Goal: Task Accomplishment & Management: Manage account settings

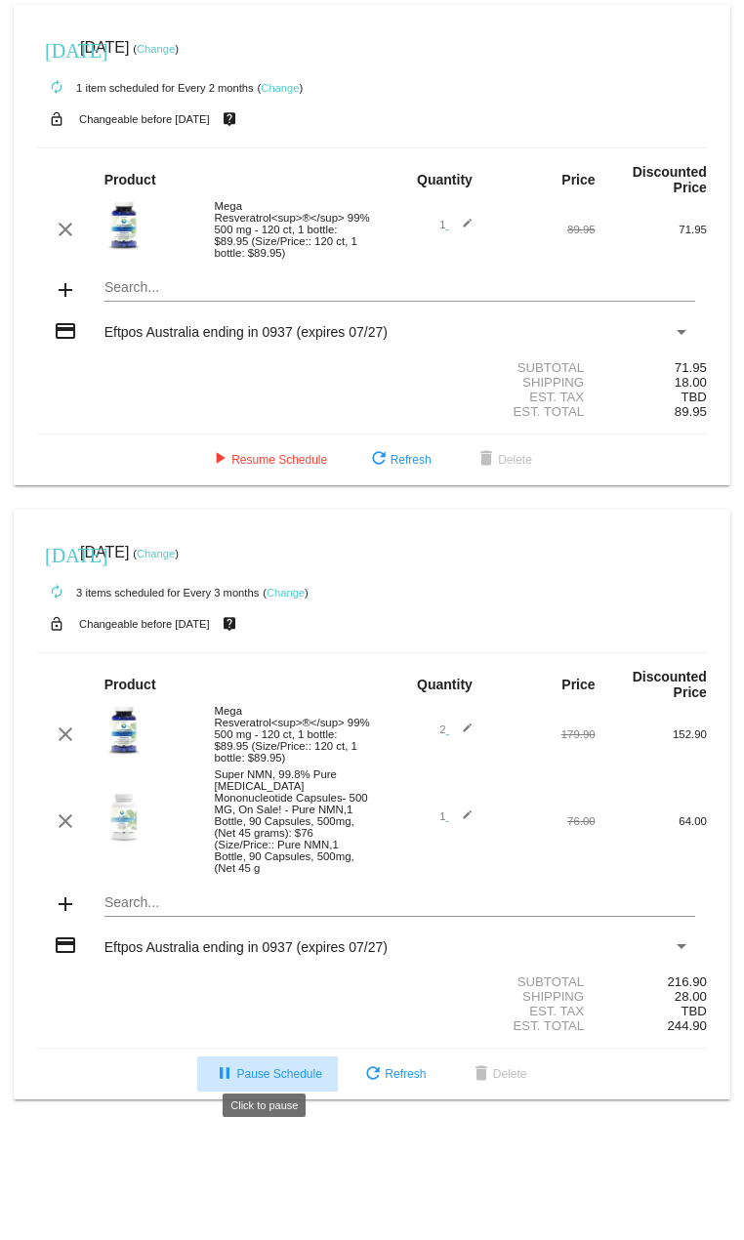
click at [274, 1067] on span "pause Pause Schedule" at bounding box center [267, 1074] width 108 height 14
click at [175, 553] on link "Change" at bounding box center [156, 554] width 38 height 12
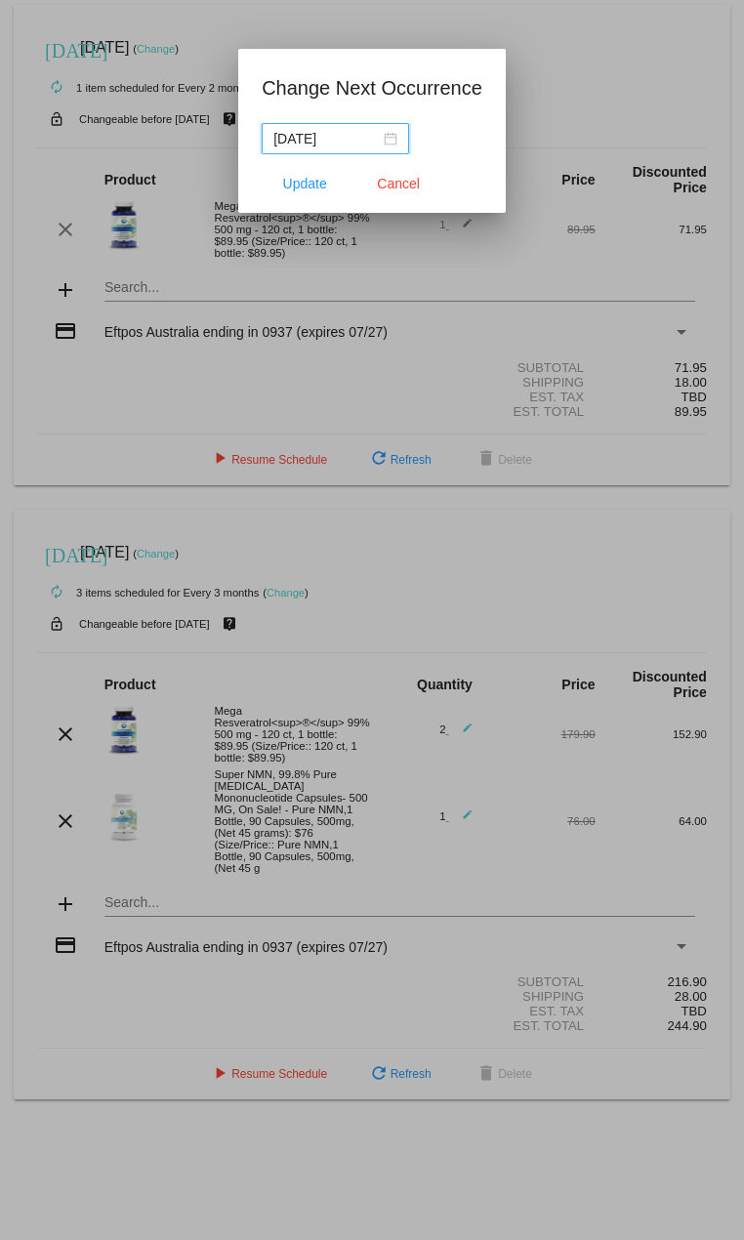
click at [369, 132] on input "[DATE]" at bounding box center [326, 138] width 106 height 21
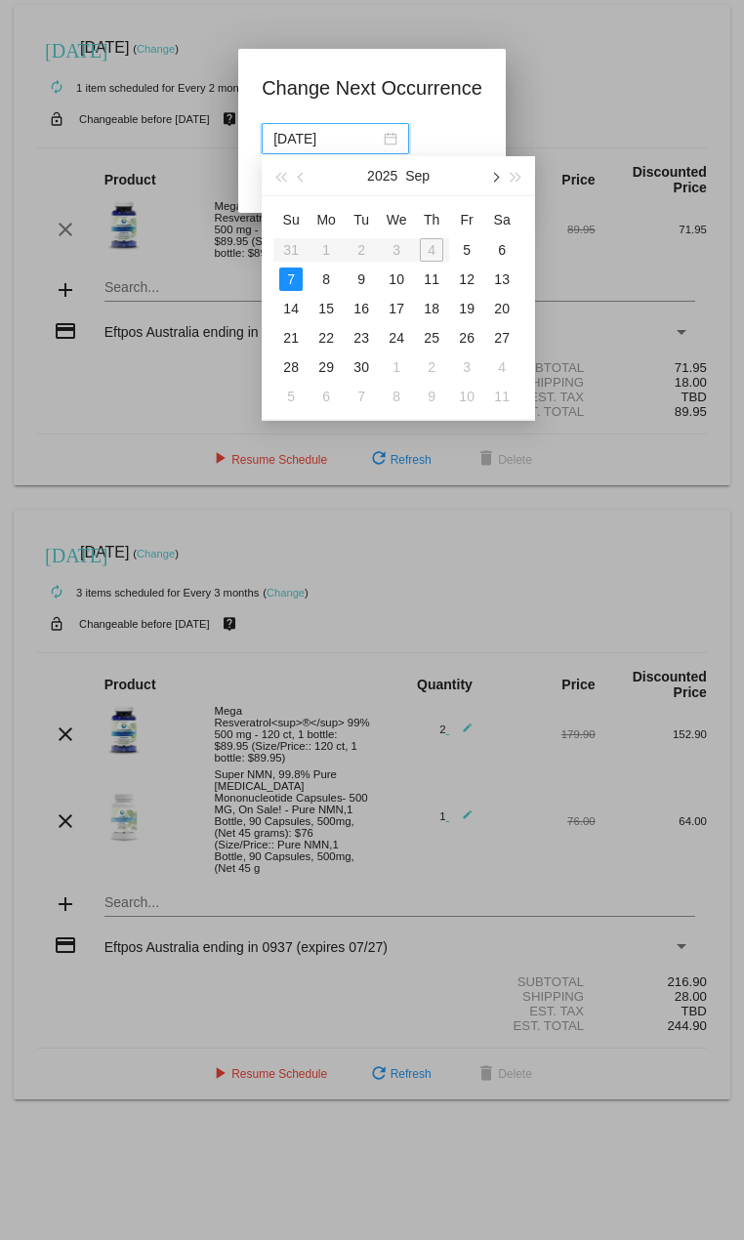
click at [493, 179] on span "button" at bounding box center [495, 178] width 10 height 10
click at [500, 371] on div "1" at bounding box center [501, 366] width 23 height 23
type input "[DATE]"
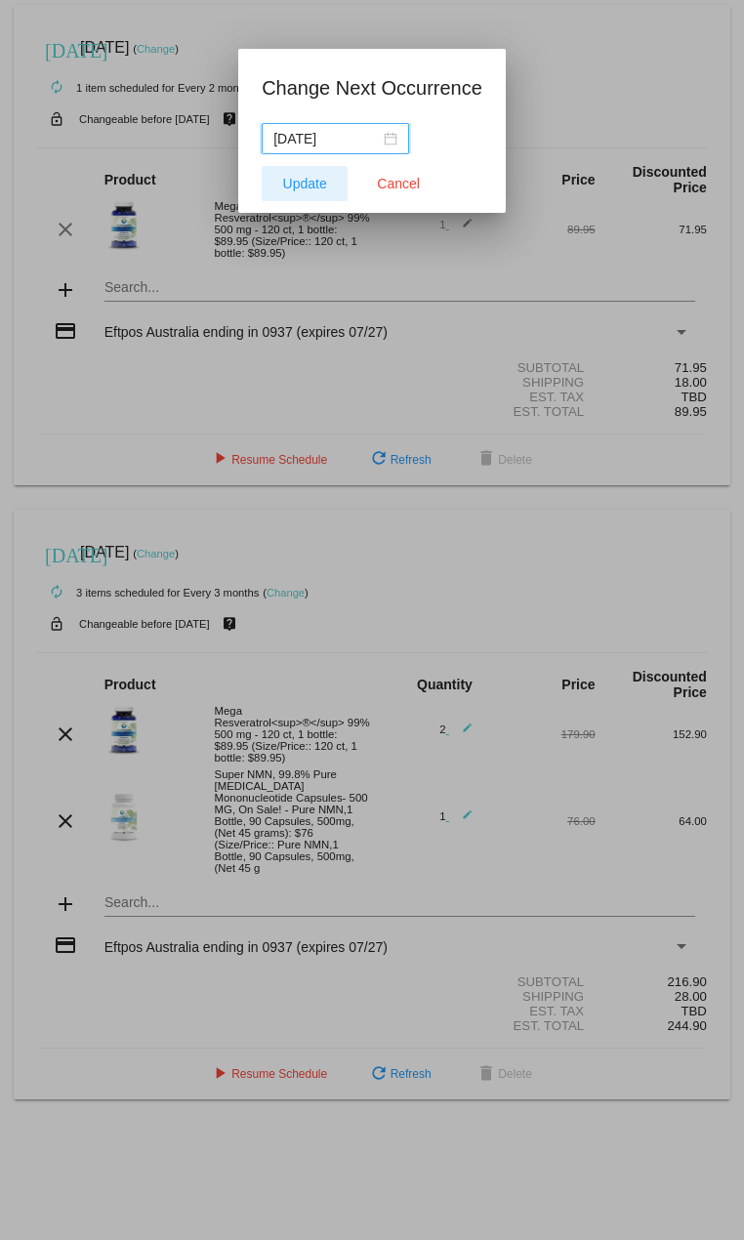
click at [315, 191] on button "Update" at bounding box center [305, 183] width 86 height 35
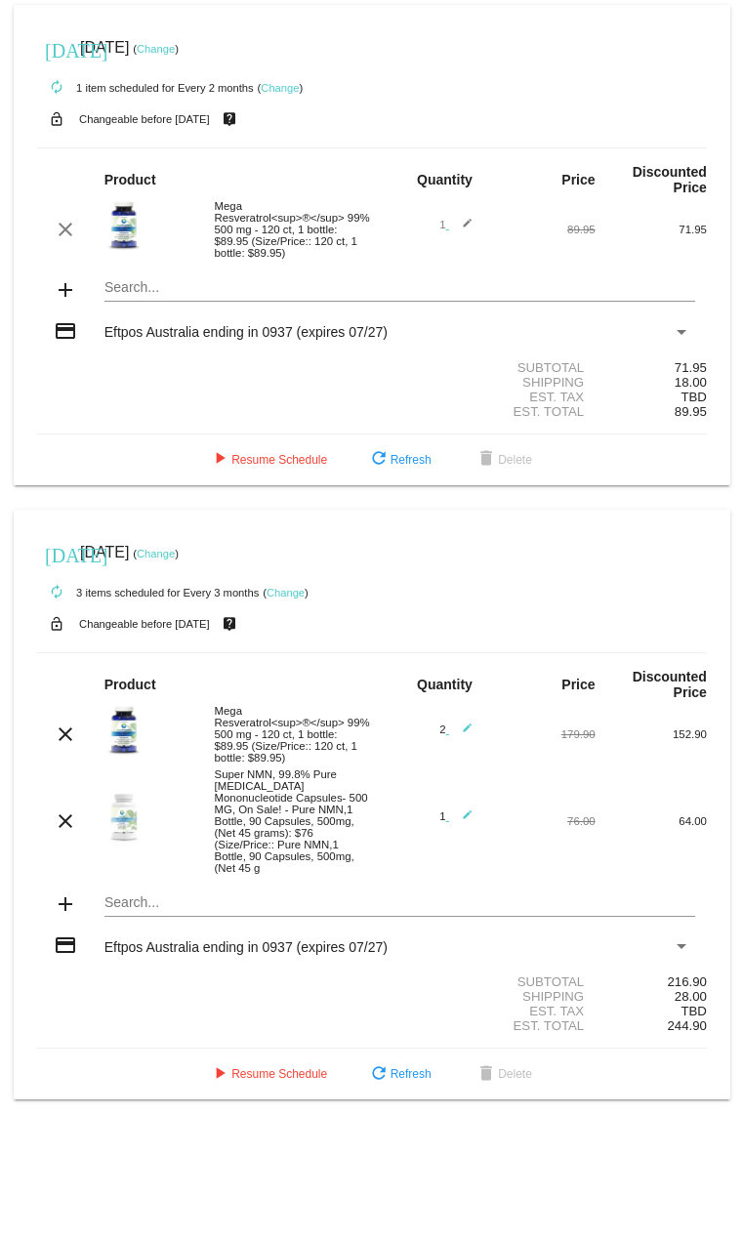
click at [175, 553] on link "Change" at bounding box center [156, 554] width 38 height 12
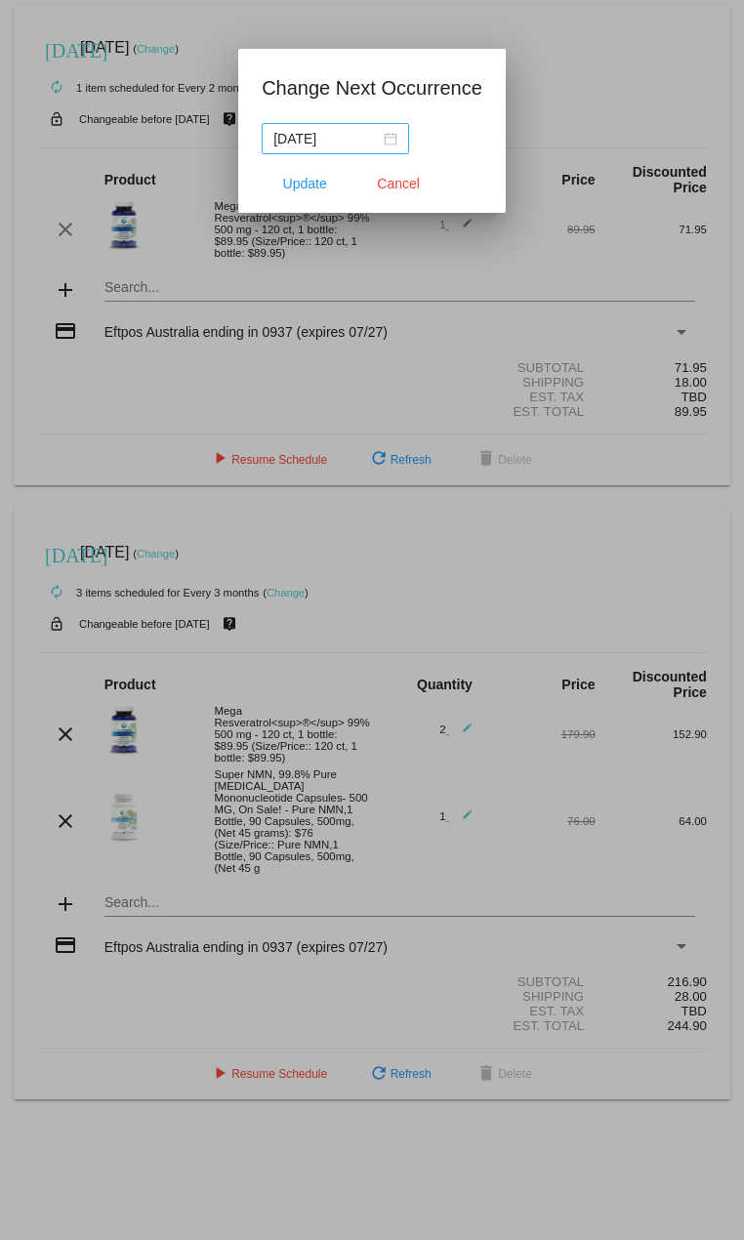
click at [390, 144] on div "[DATE]" at bounding box center [335, 138] width 124 height 21
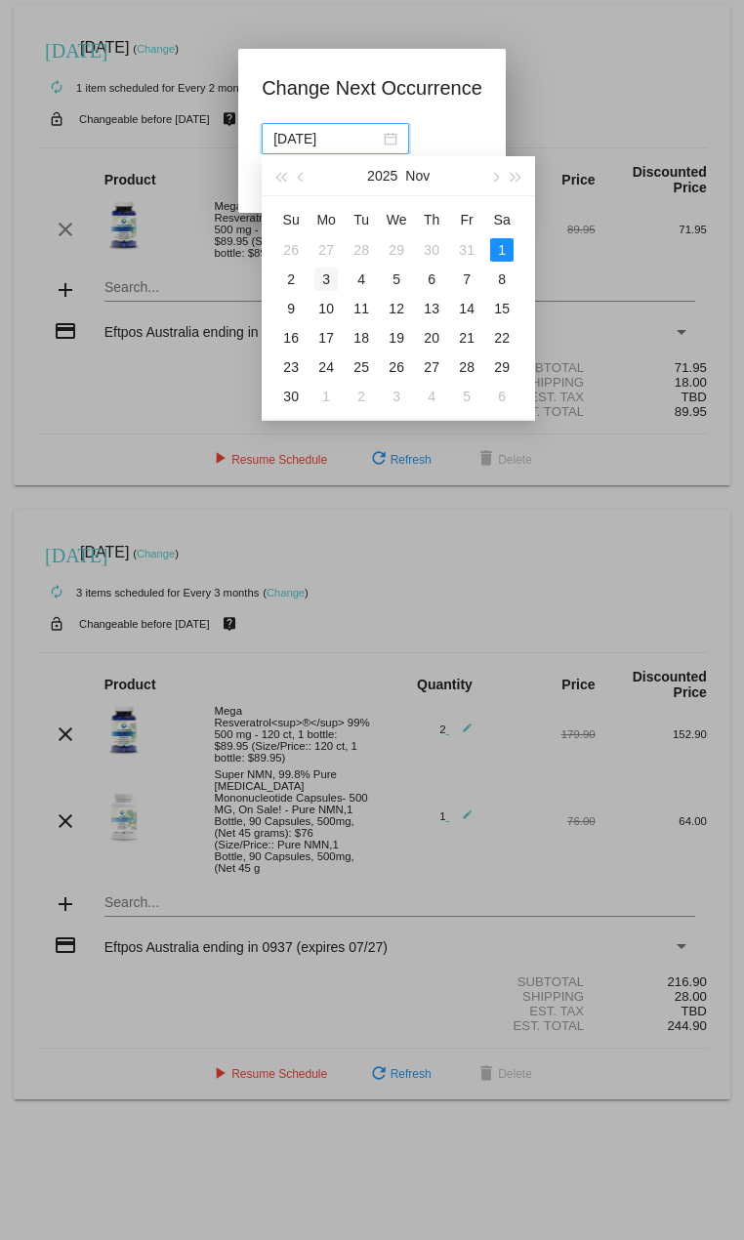
click at [318, 276] on div "3" at bounding box center [325, 278] width 23 height 23
type input "[DATE]"
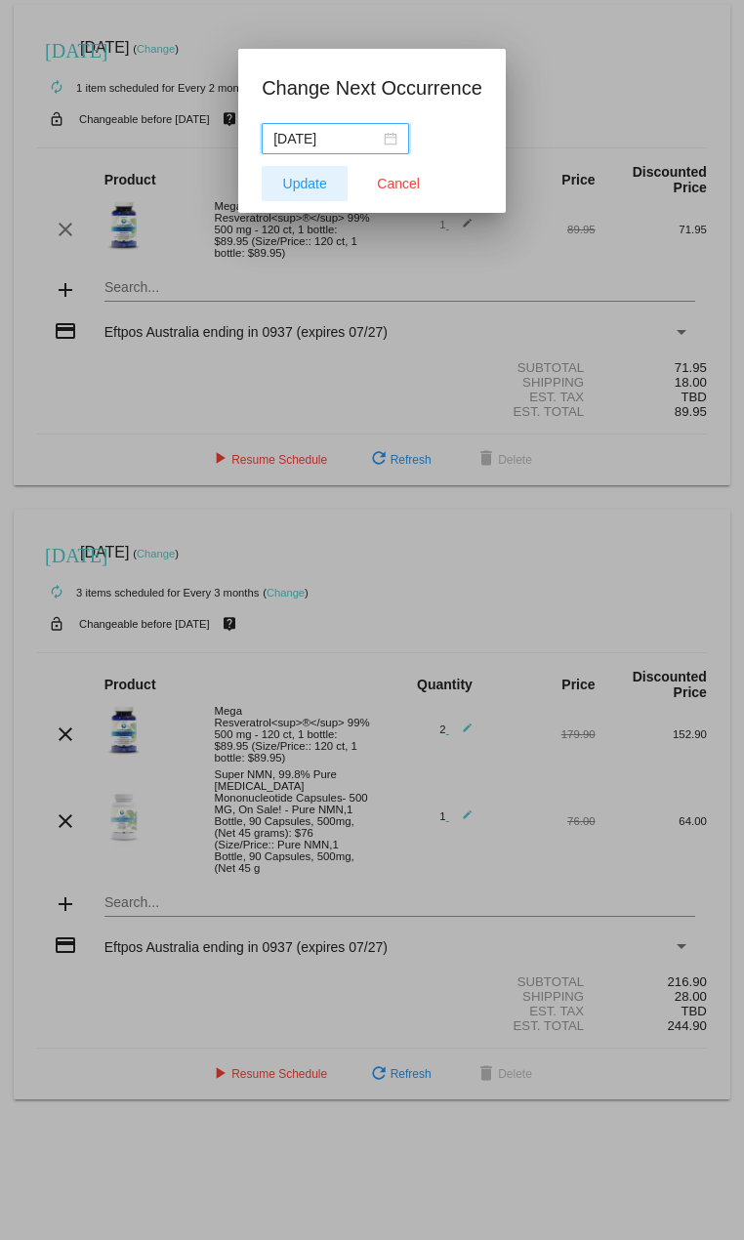
click at [313, 192] on button "Update" at bounding box center [305, 183] width 86 height 35
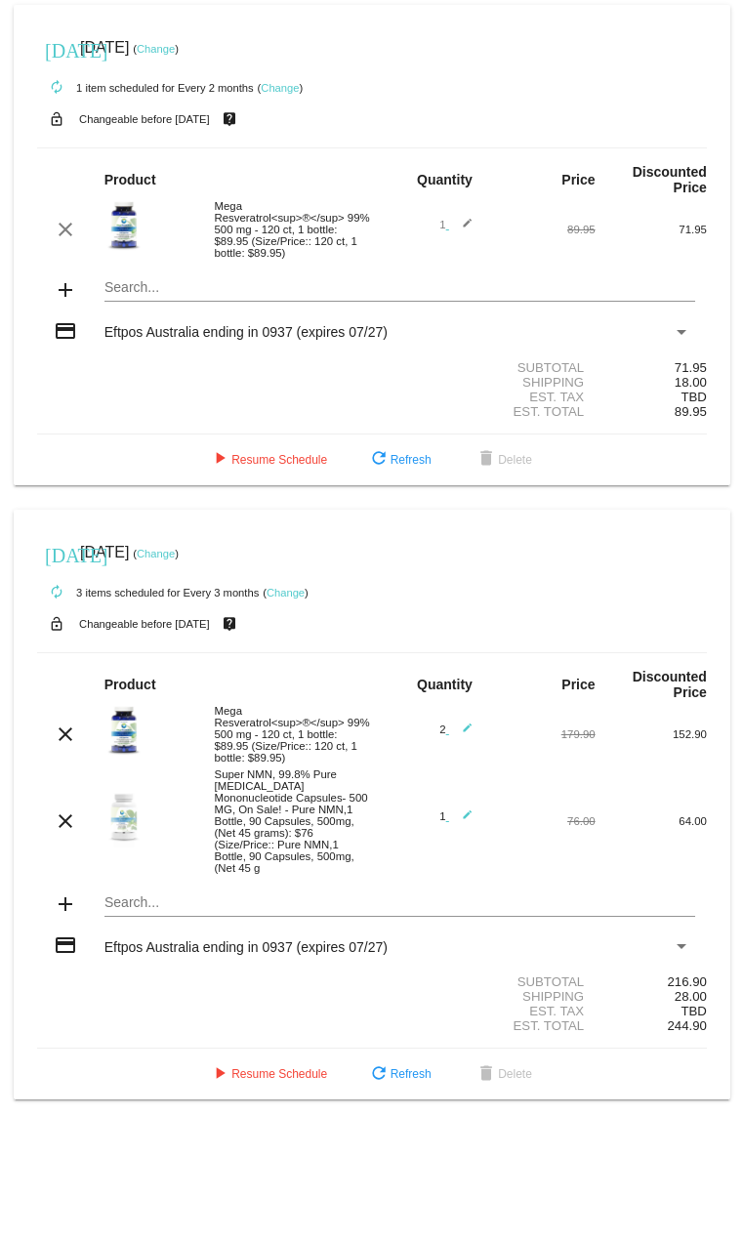
click at [350, 939] on span "Eftpos Australia ending in 0937 (expires 07/27)" at bounding box center [245, 947] width 283 height 16
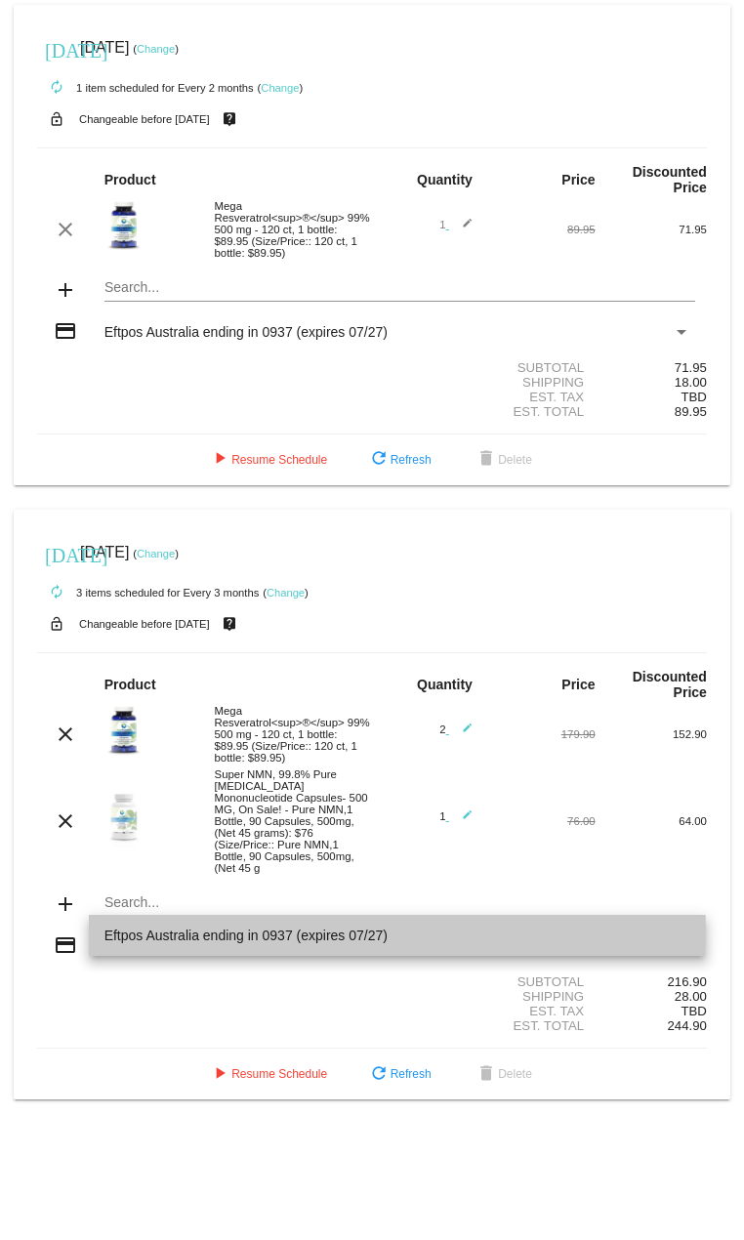
click at [350, 935] on span "Eftpos Australia ending in 0937 (expires 07/27)" at bounding box center [397, 935] width 586 height 41
